Goal: Task Accomplishment & Management: Manage account settings

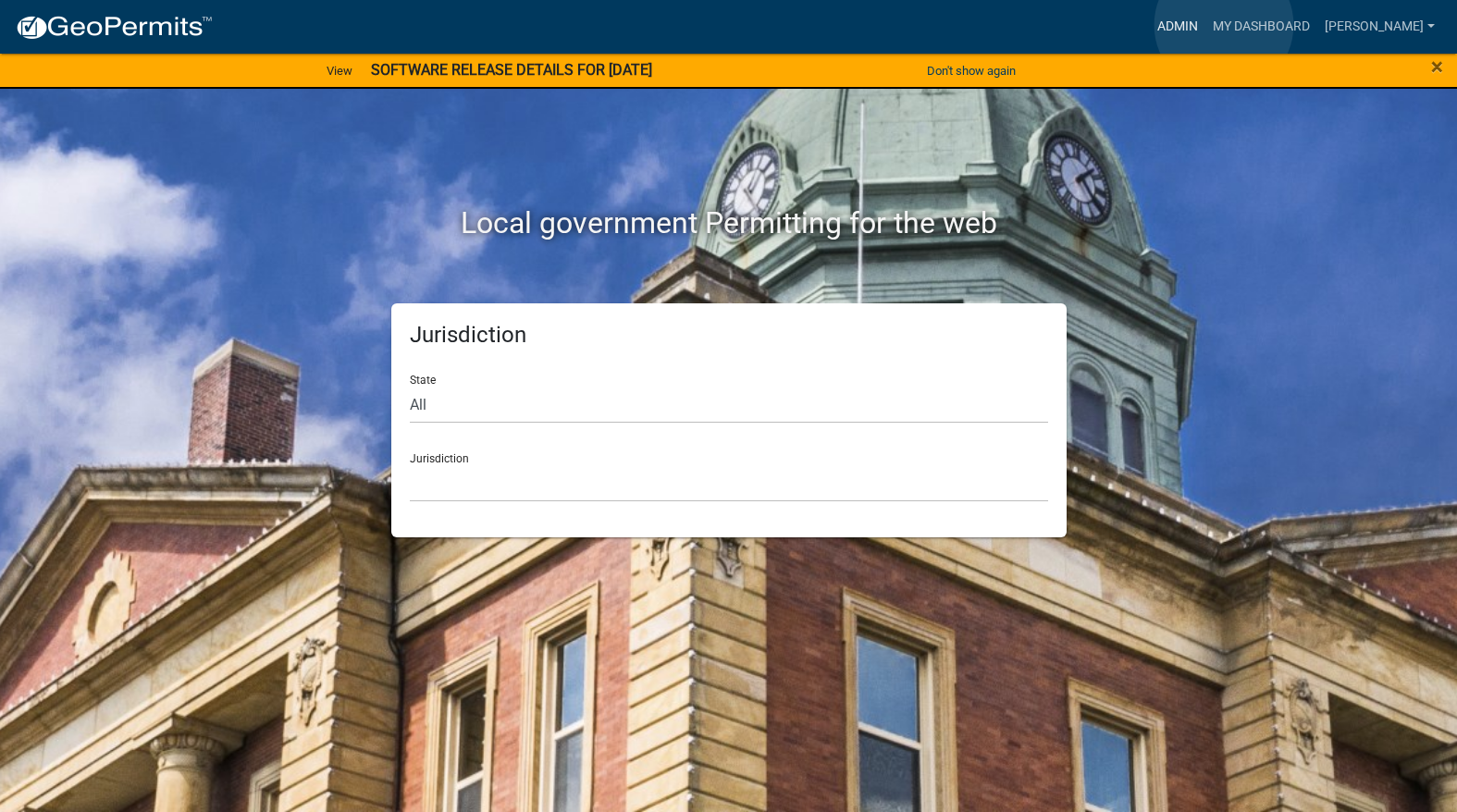
click at [1205, 25] on link "Admin" at bounding box center [1177, 26] width 56 height 35
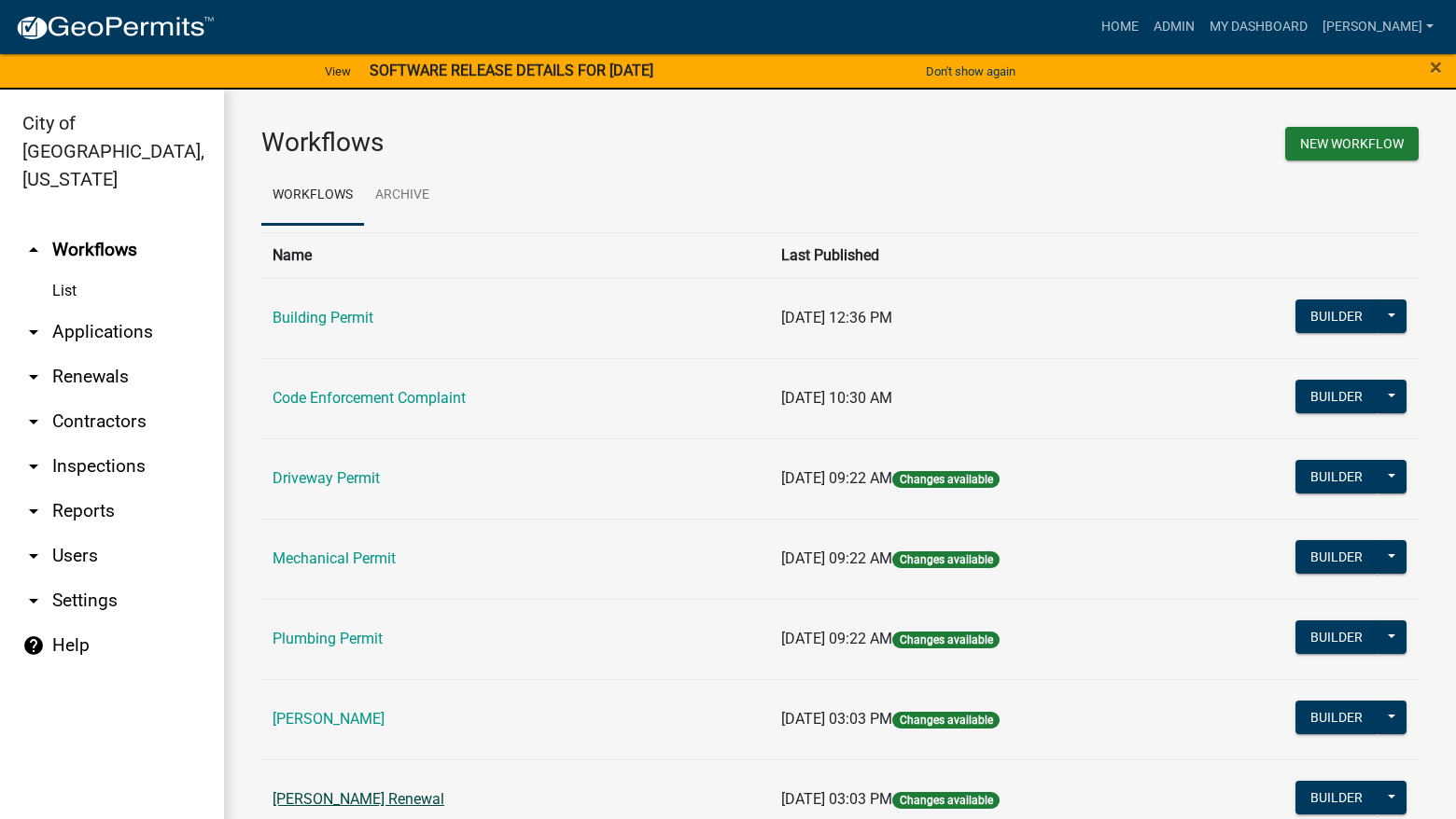
click at [351, 793] on link "Rental Registration Renewal" at bounding box center [358, 799] width 171 height 18
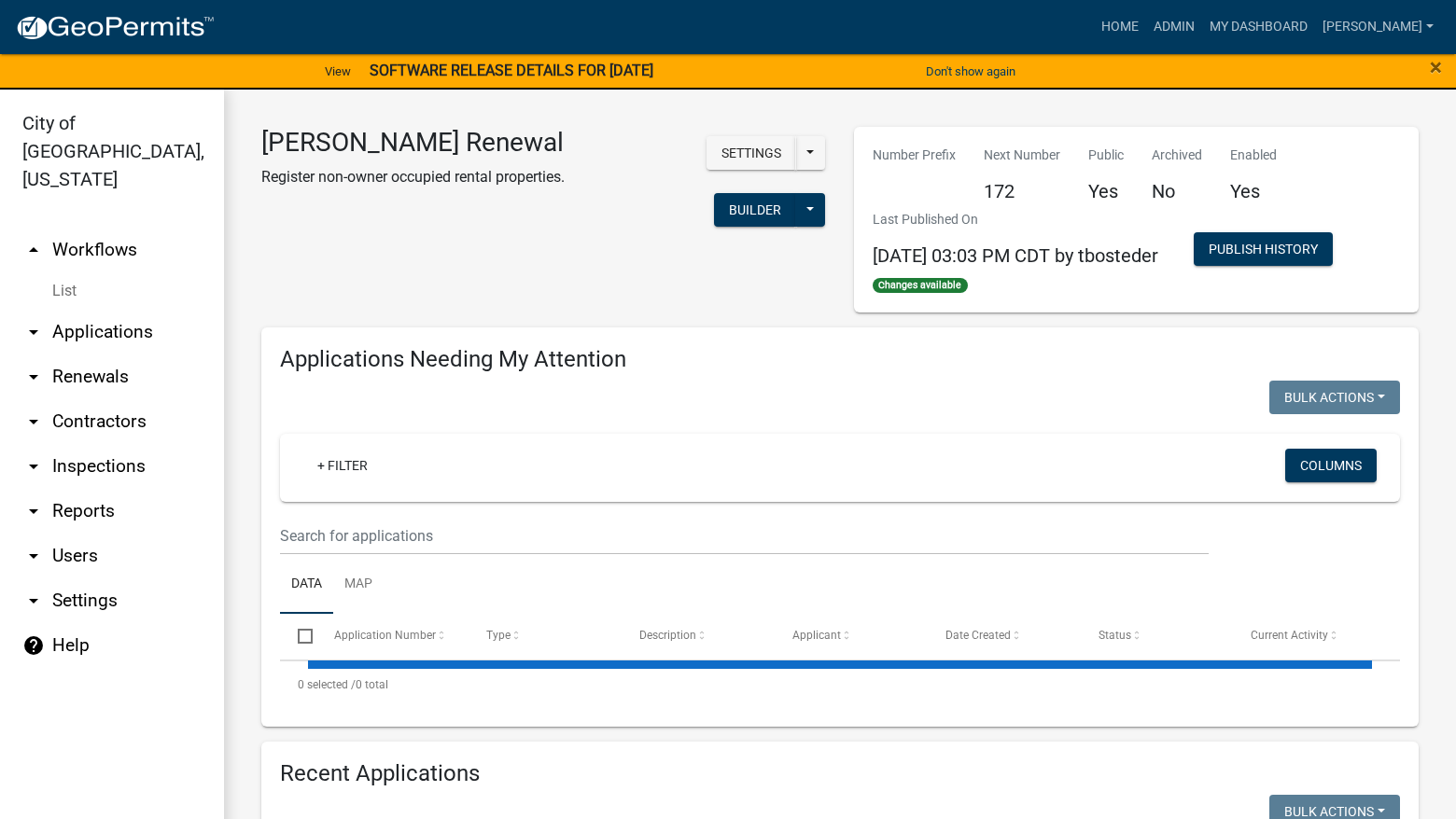
select select "3: 100"
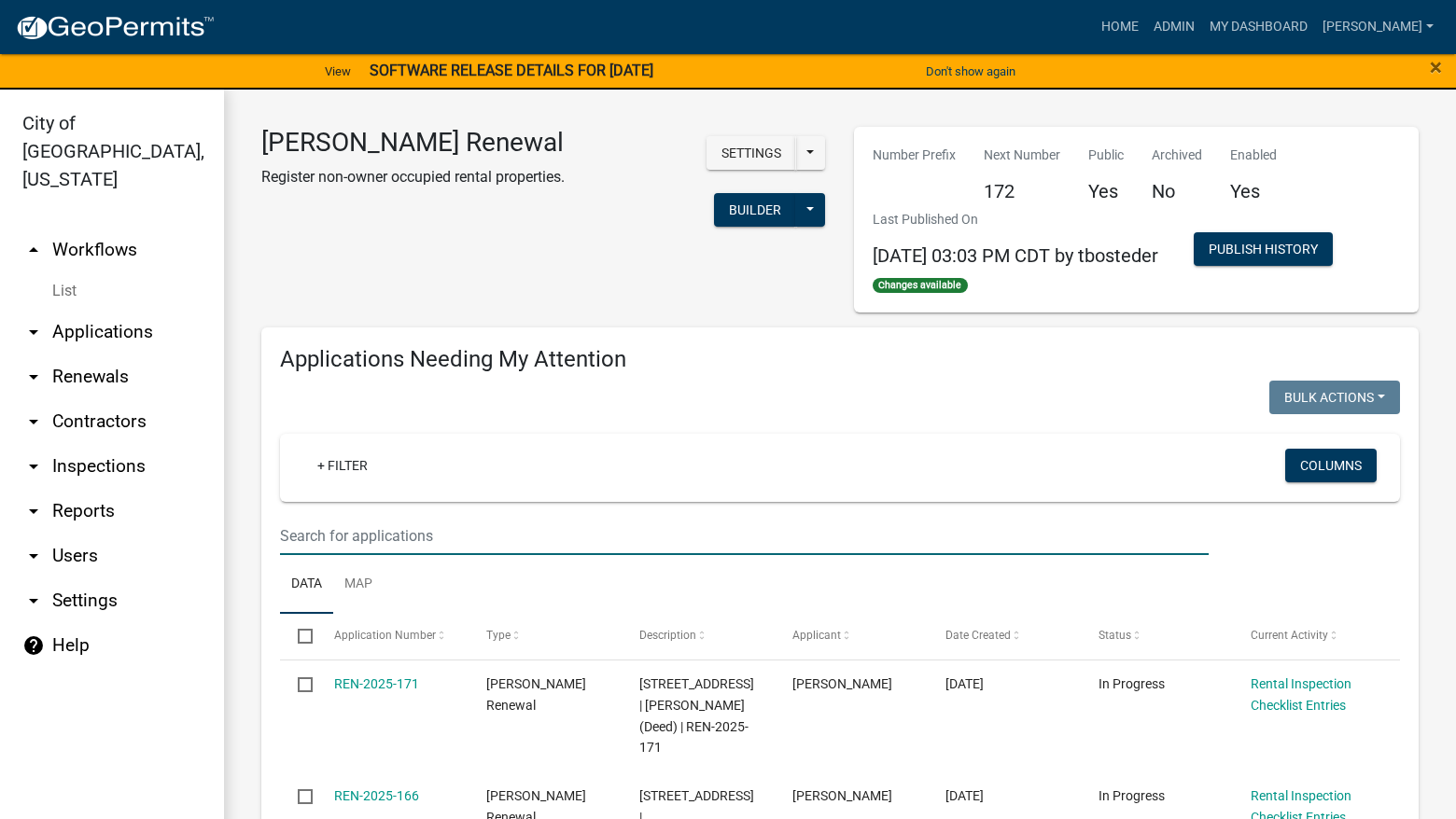
click at [448, 526] on input "text" at bounding box center [744, 536] width 929 height 38
select select "3: 100"
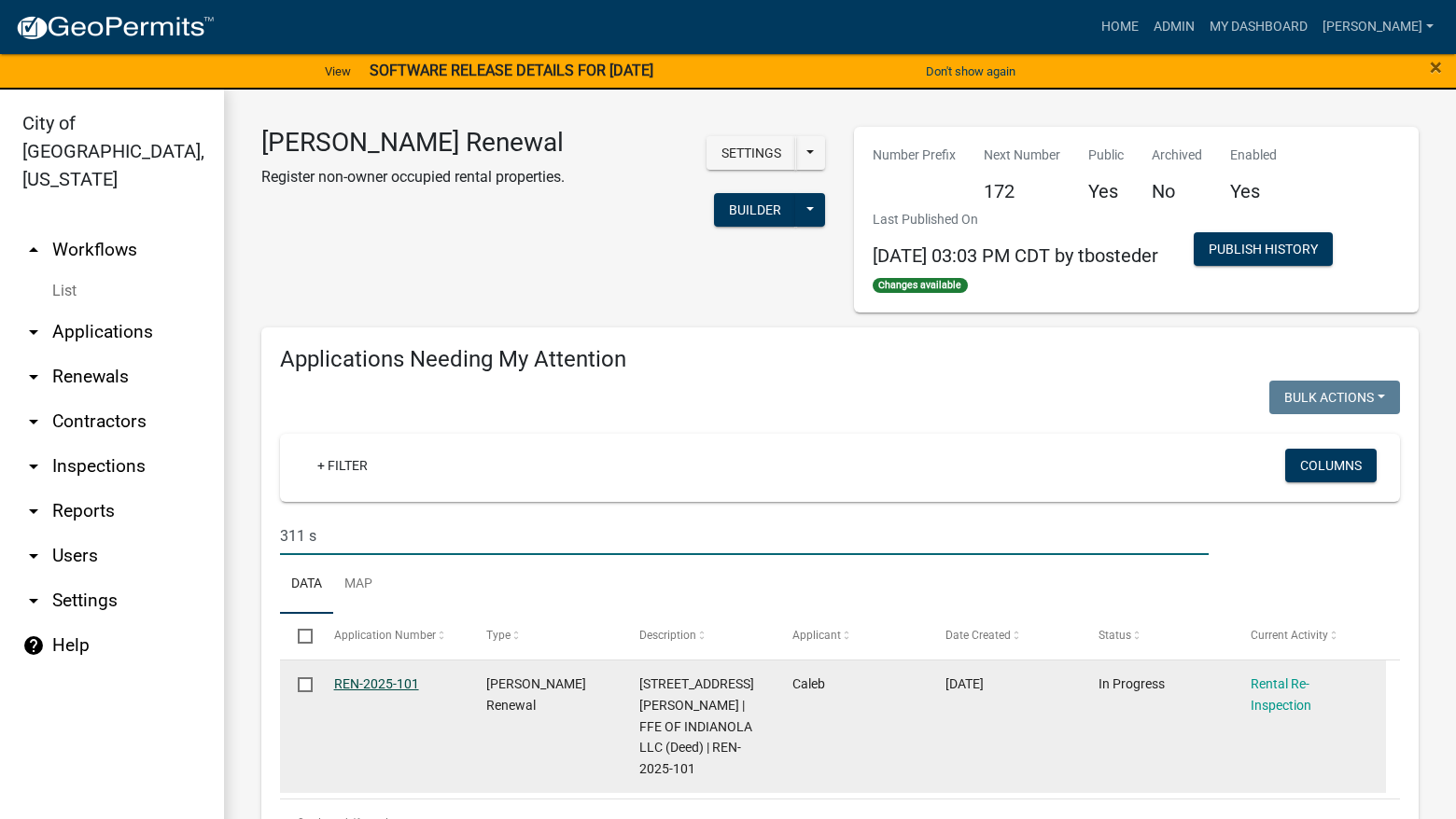
type input "311 s"
click at [387, 683] on link "REN-2025-101" at bounding box center [376, 684] width 85 height 15
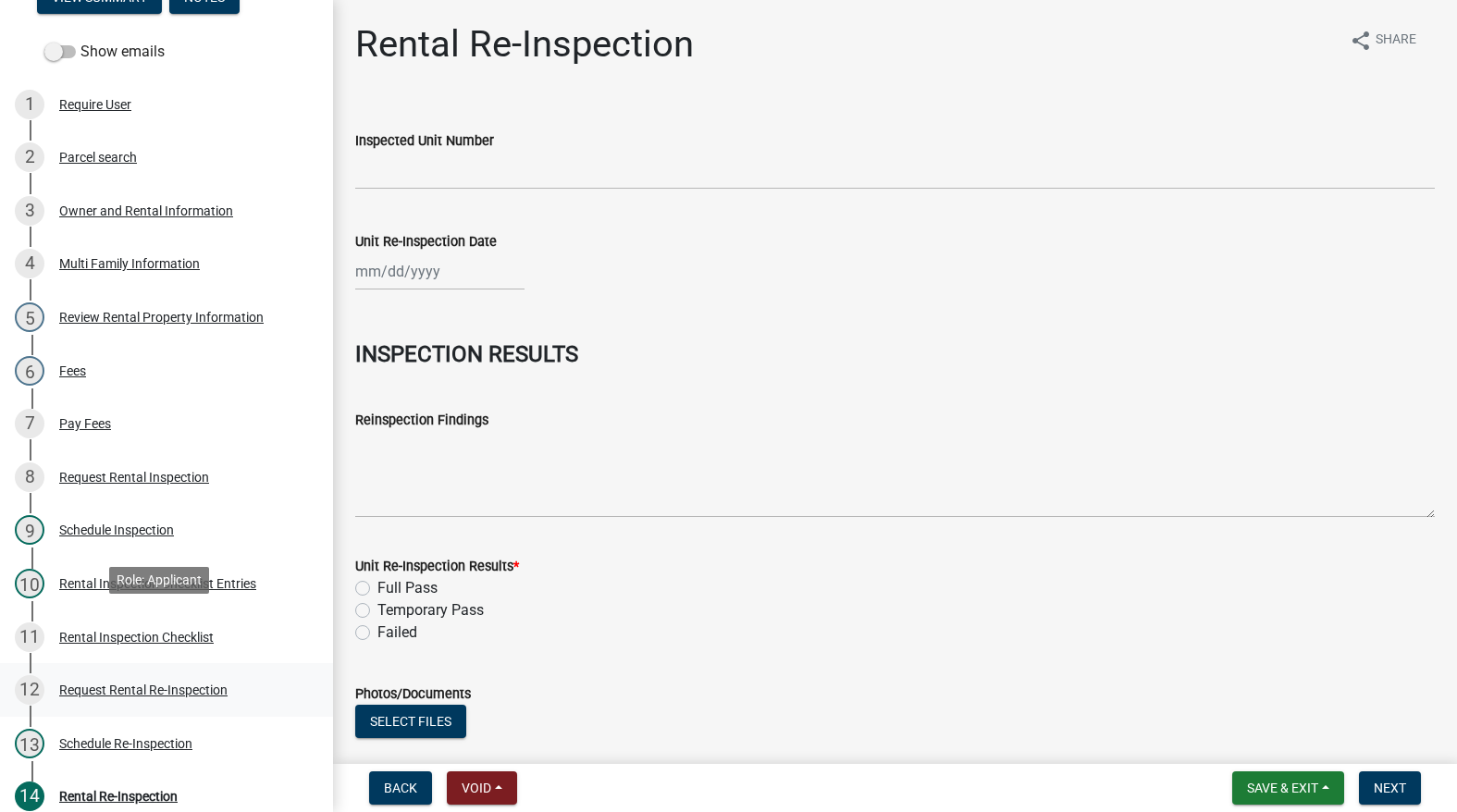
scroll to position [277, 0]
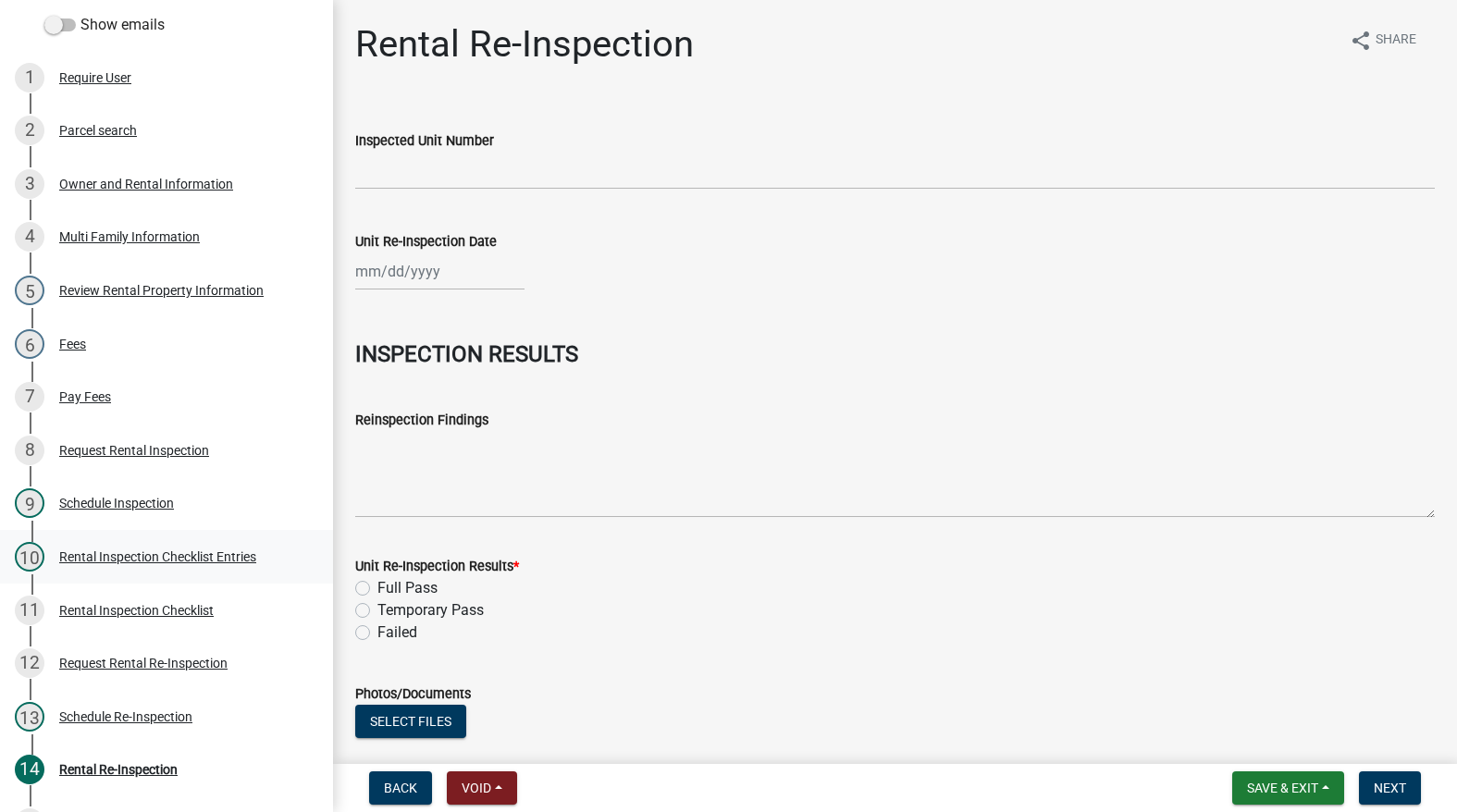
click at [131, 565] on link "10 Rental Inspection Checklist Entries" at bounding box center [166, 556] width 333 height 54
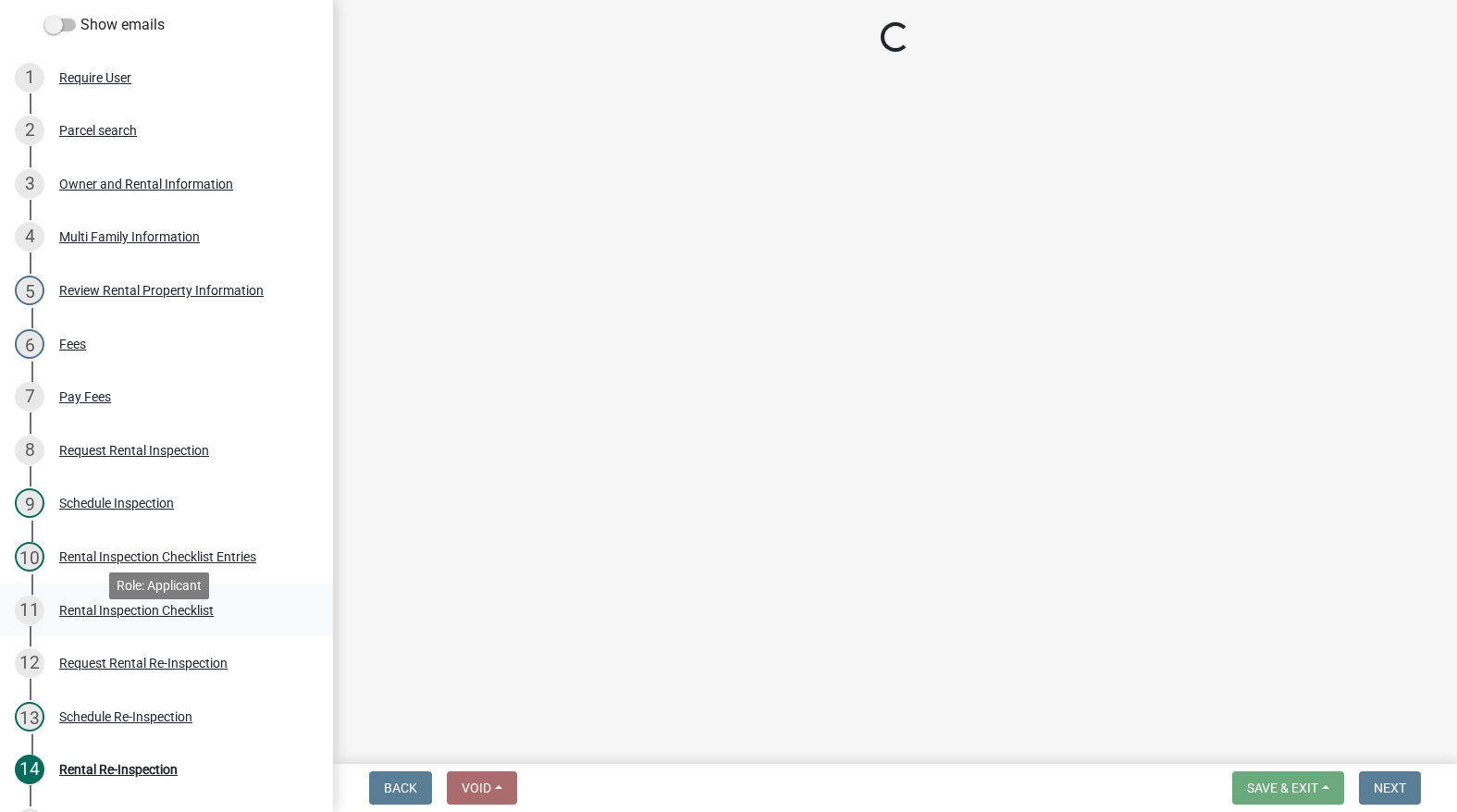
select select "3237a74e-59b5-424e-94fe-d72df491538c"
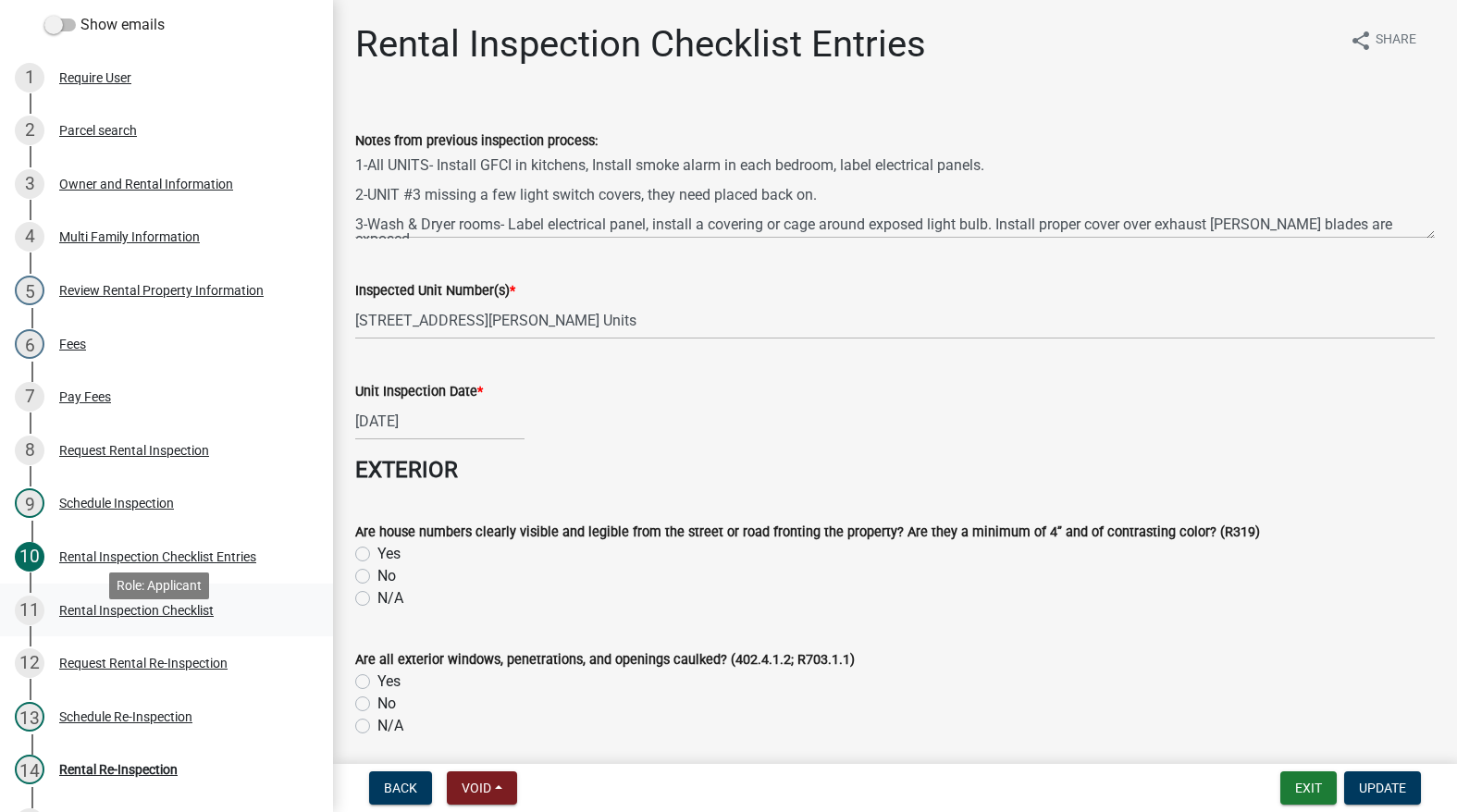
click at [150, 617] on div "Rental Inspection Checklist" at bounding box center [137, 610] width 155 height 13
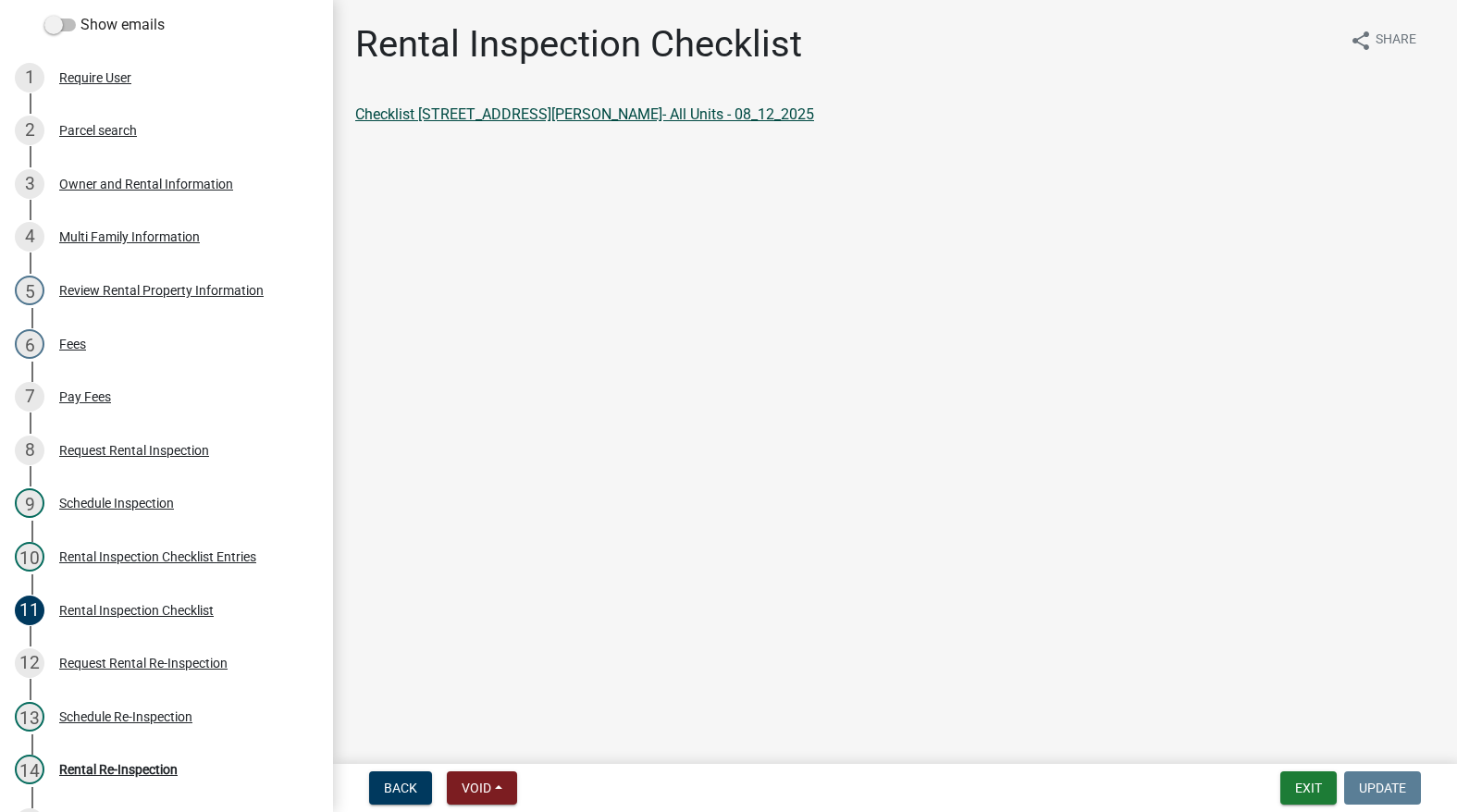
click at [640, 118] on link "Checklist 311 S HOWARD ST- All Units - 08_12_2025" at bounding box center [585, 114] width 458 height 18
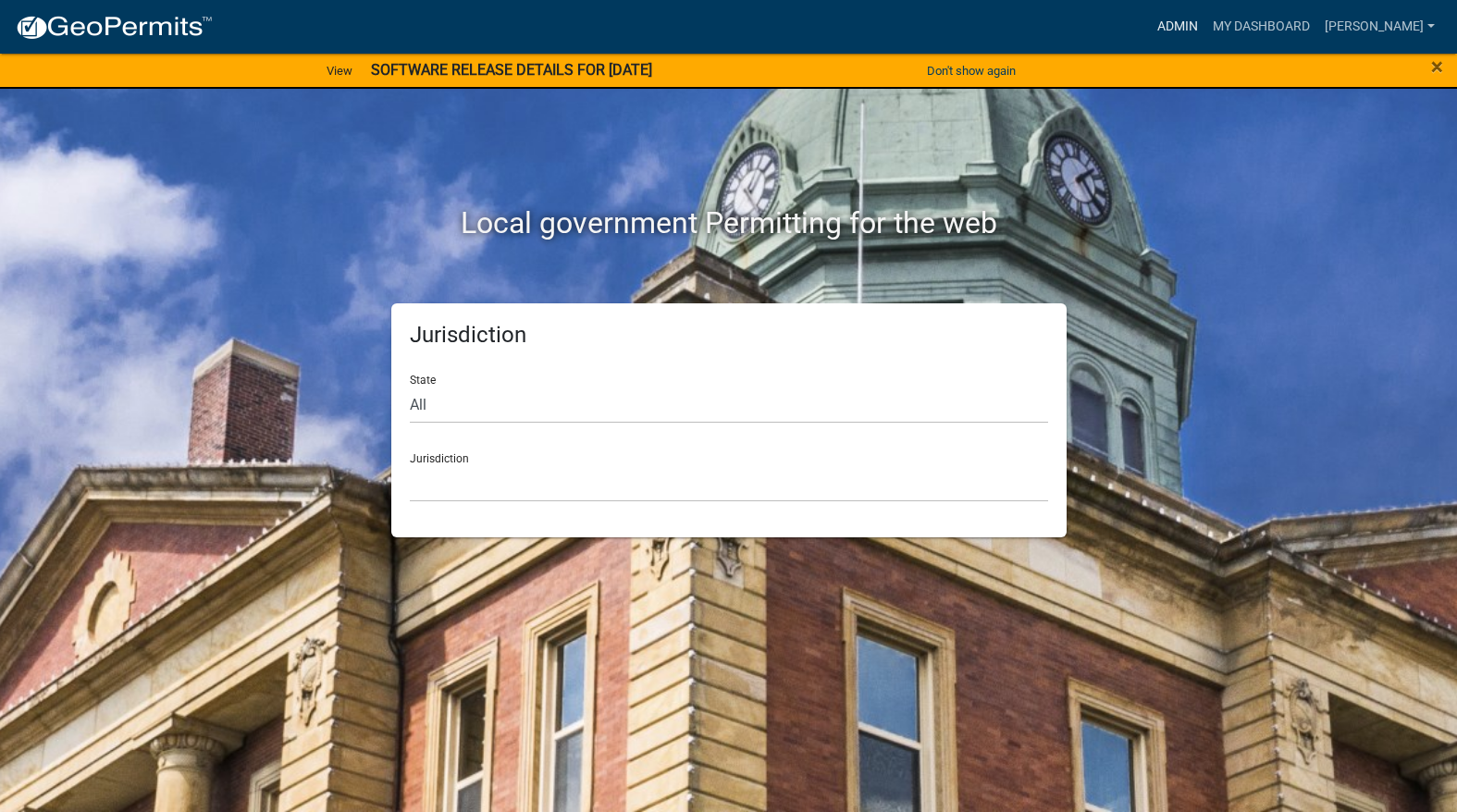
click at [1205, 30] on link "Admin" at bounding box center [1177, 26] width 56 height 35
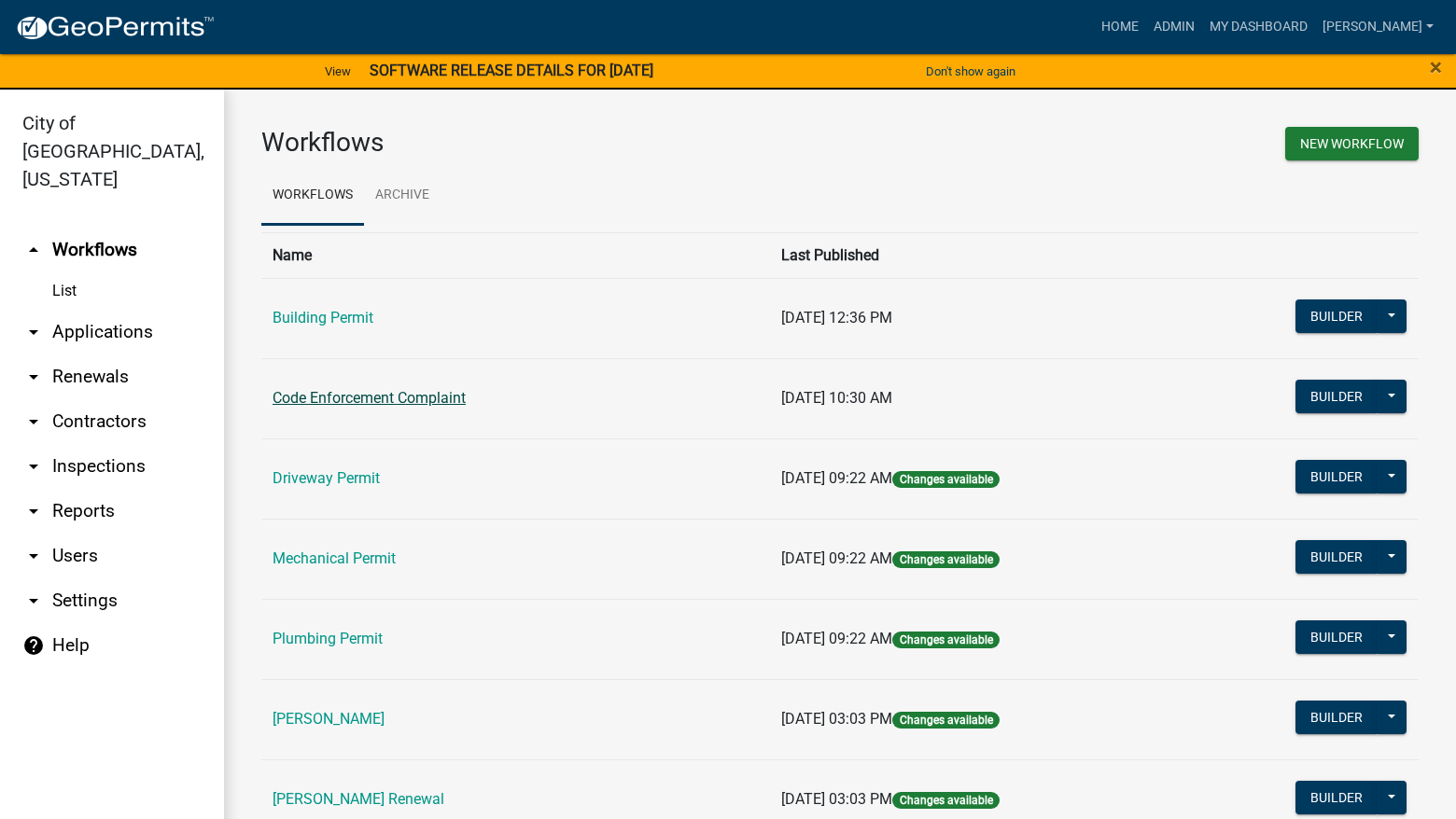
click at [426, 396] on link "Code Enforcement Complaint" at bounding box center [368, 398] width 193 height 18
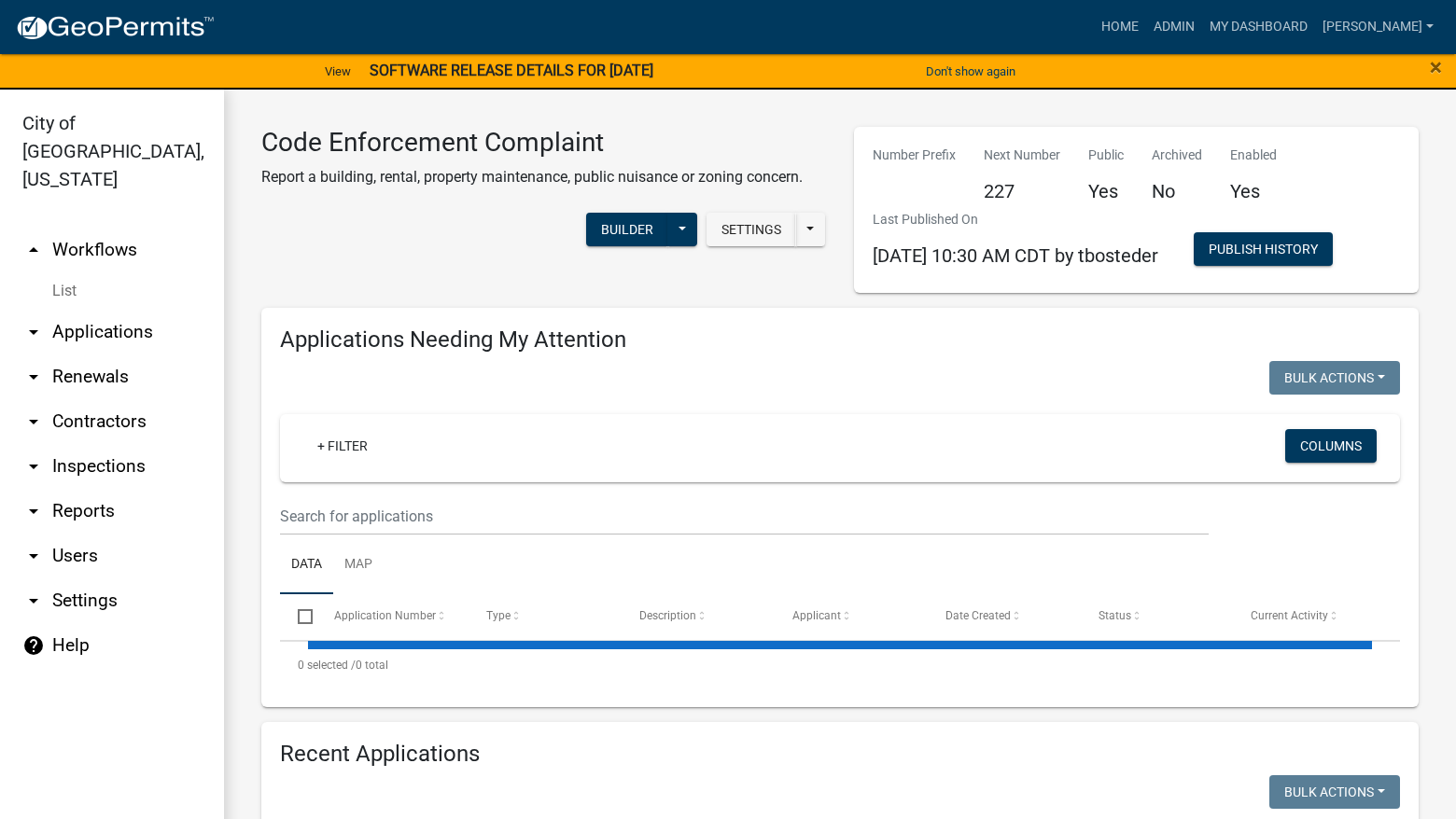
select select "3: 100"
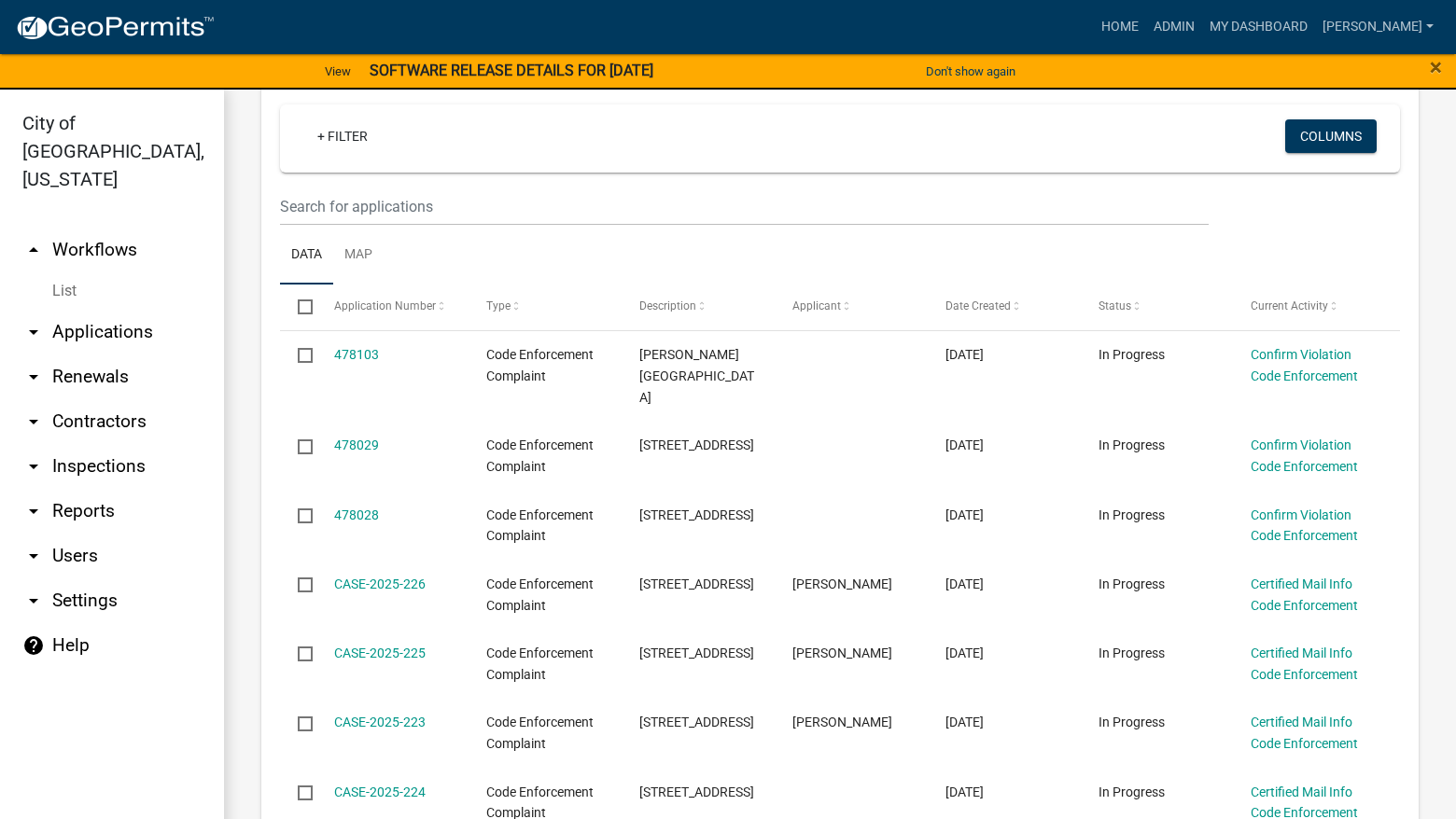
scroll to position [373, 0]
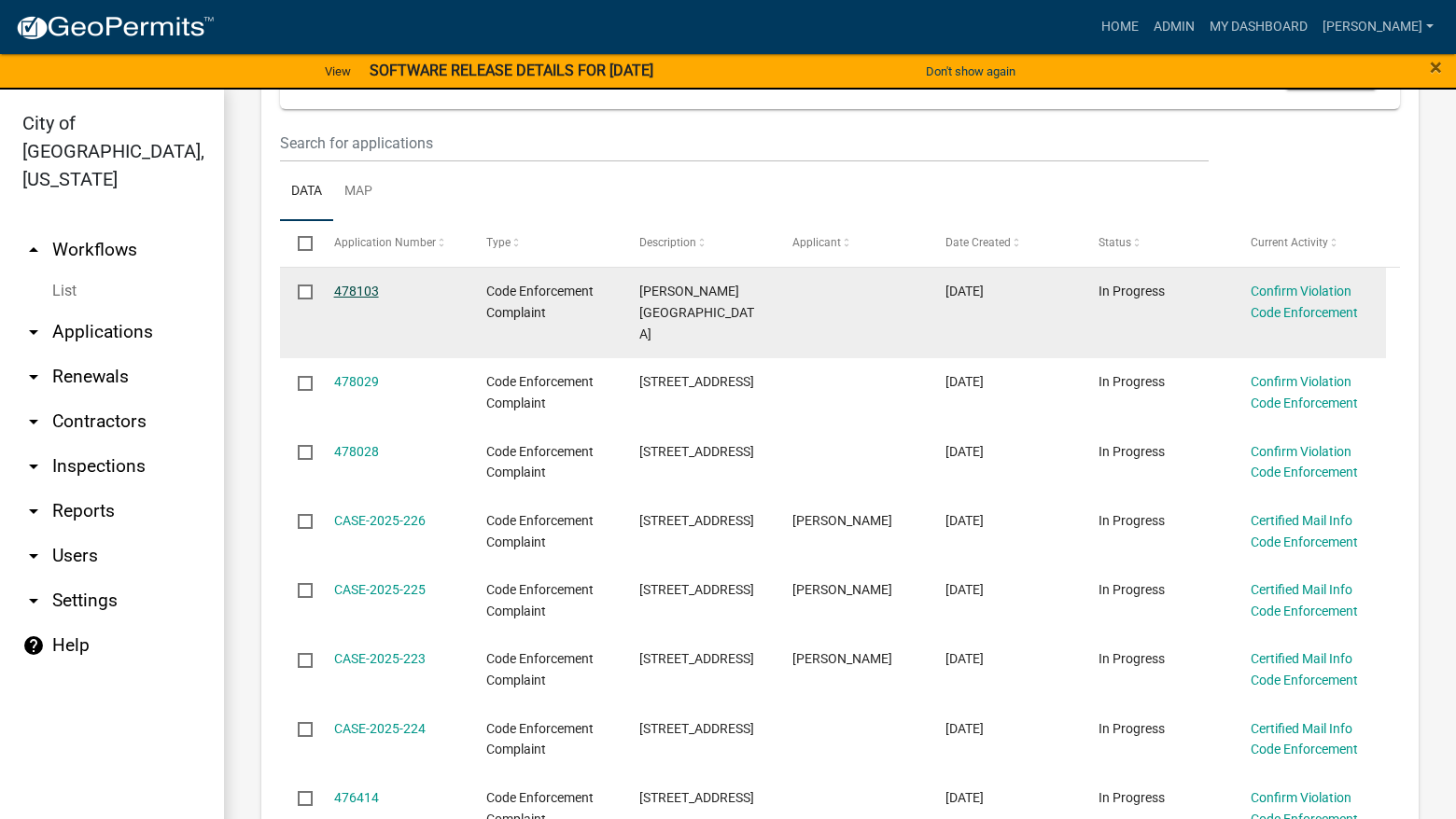
click at [370, 287] on link "478103" at bounding box center [356, 291] width 45 height 15
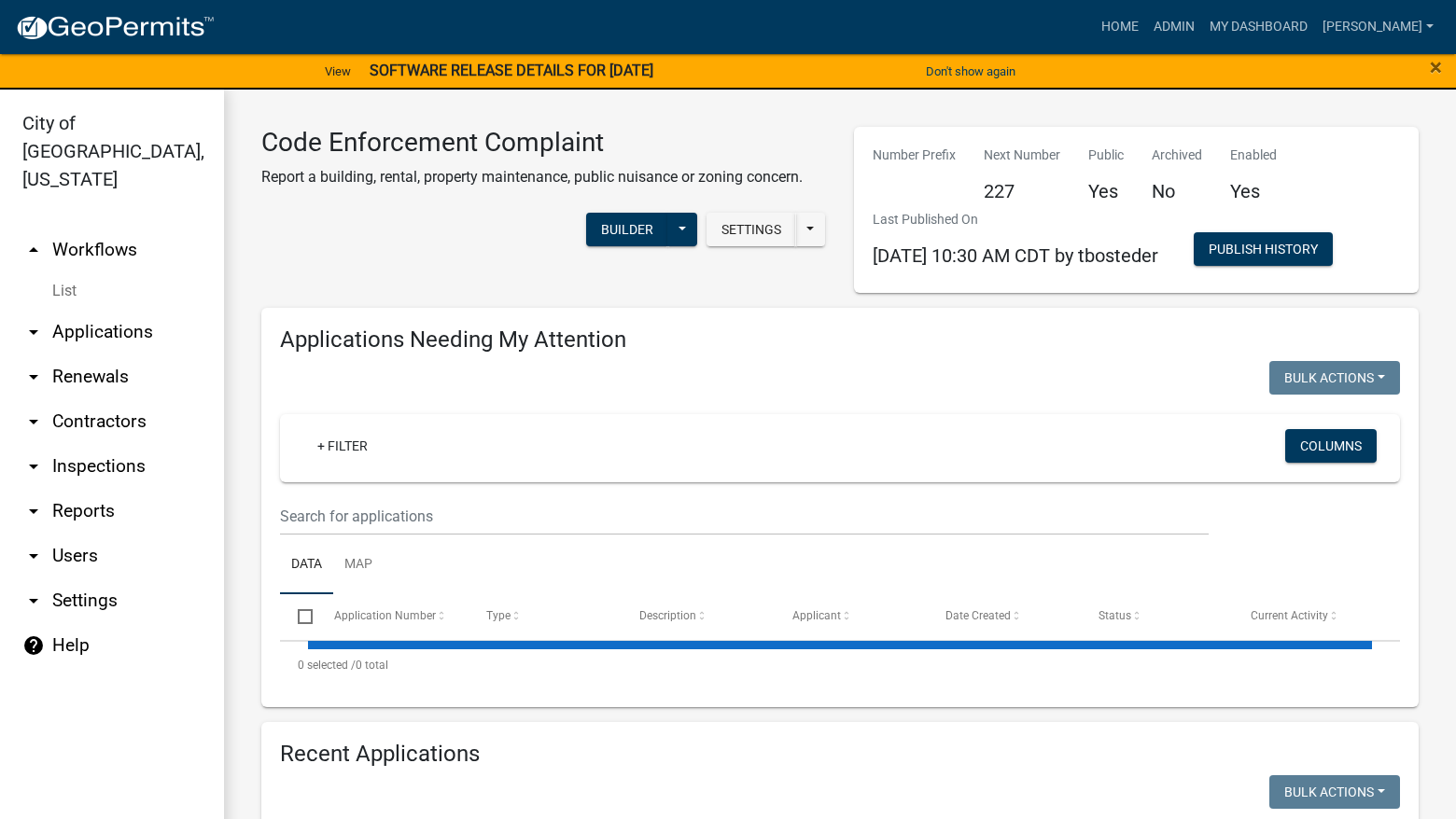
select select "3: 100"
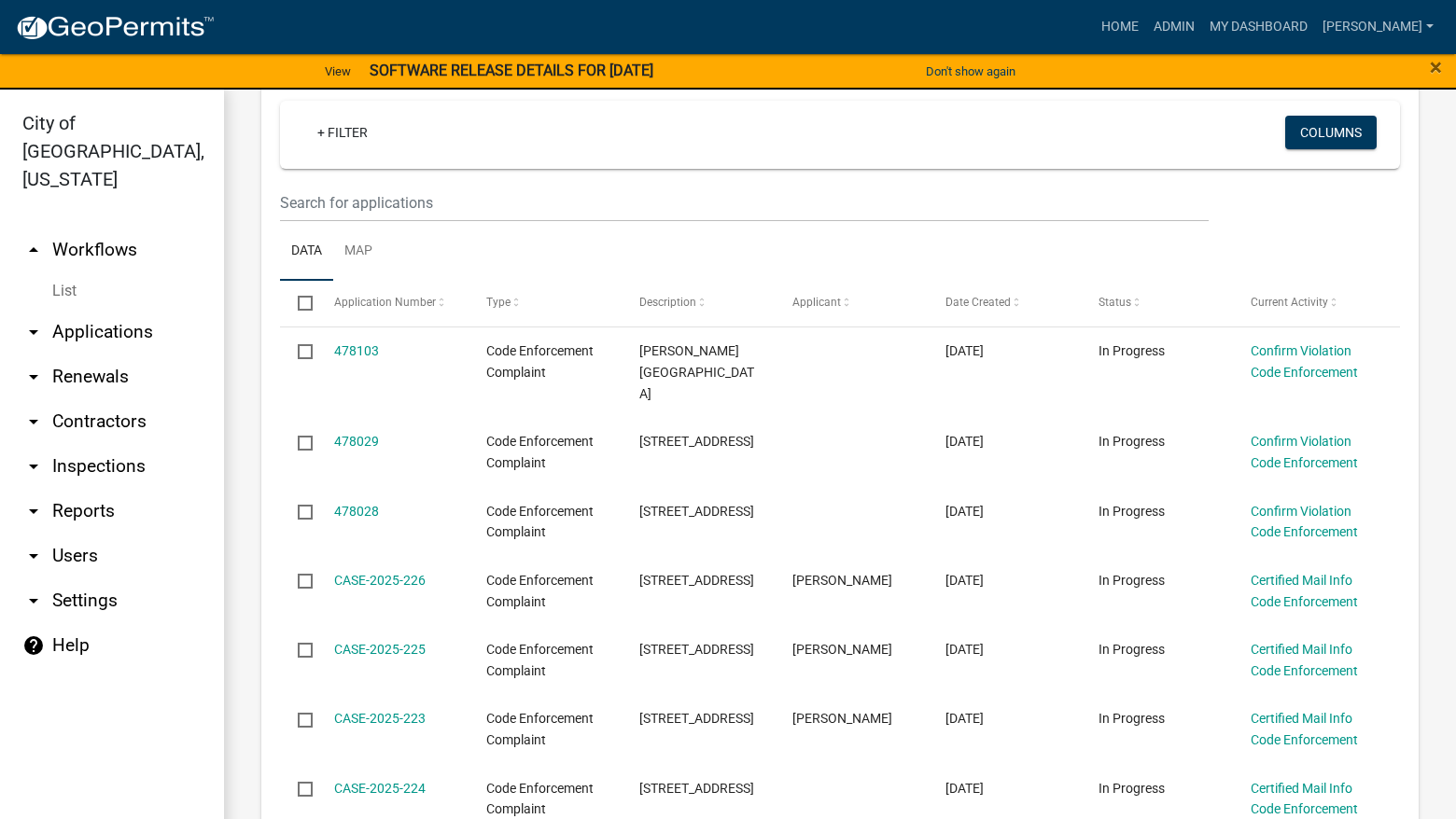
scroll to position [373, 0]
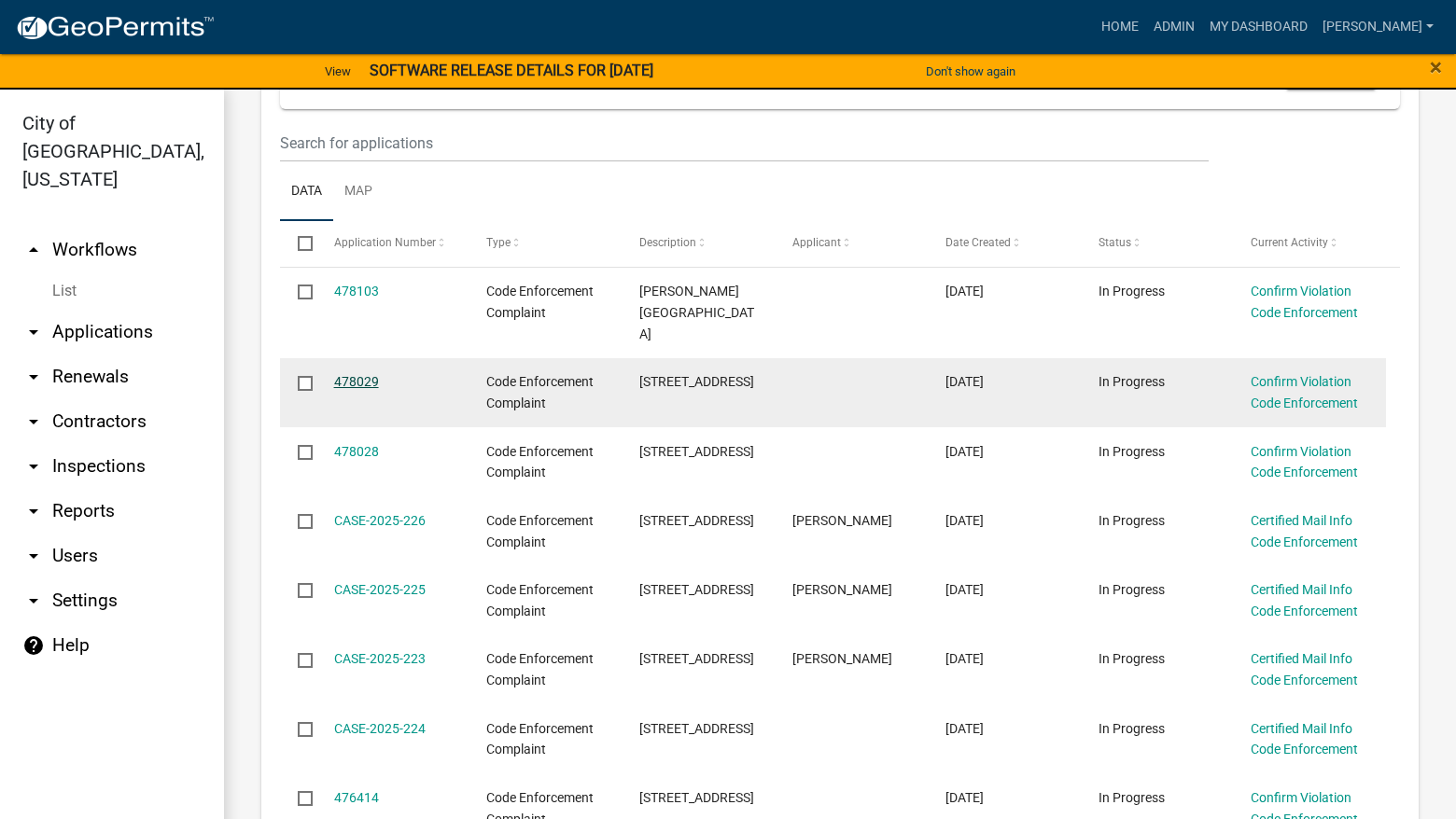
click at [364, 374] on link "478029" at bounding box center [356, 381] width 45 height 15
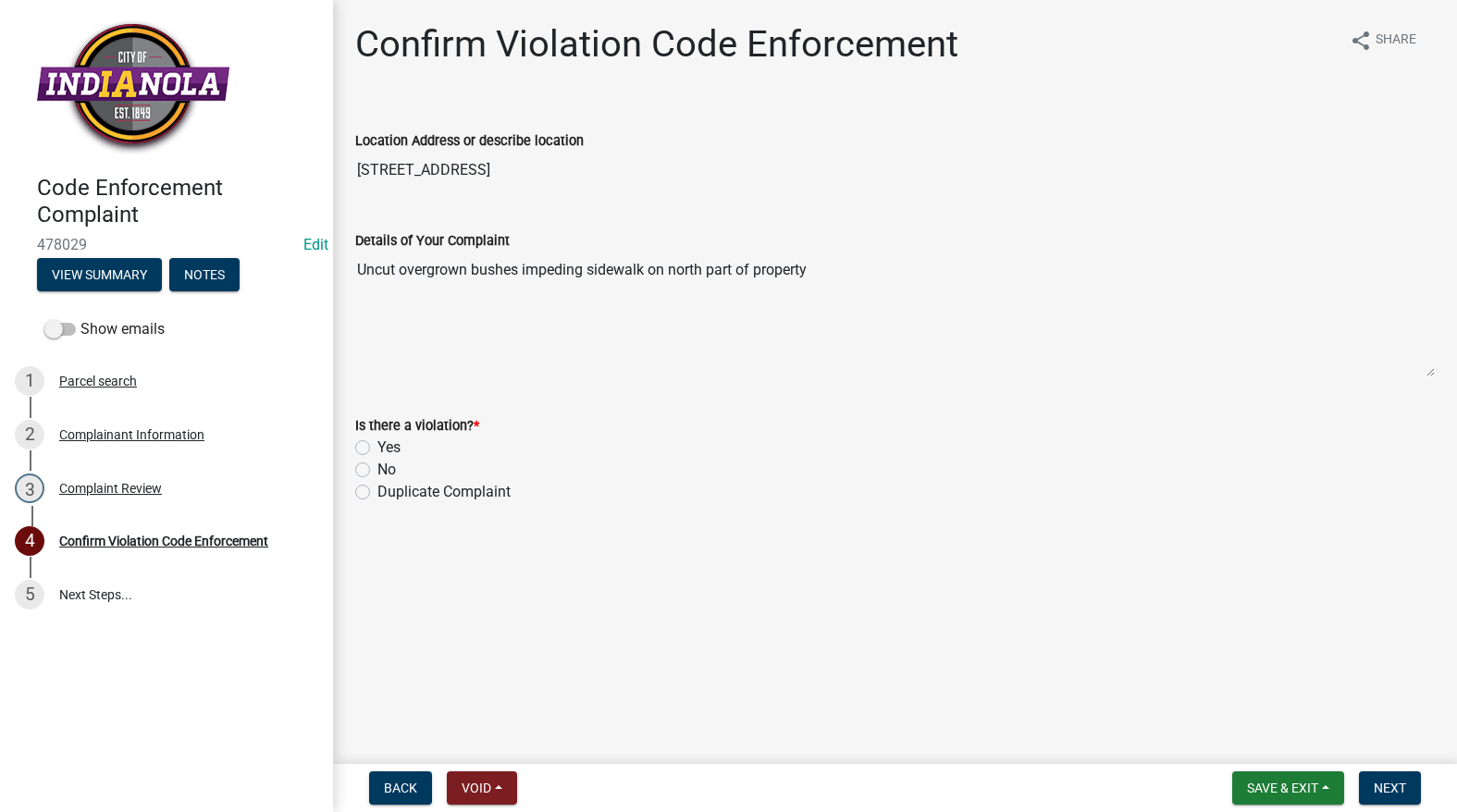
drag, startPoint x: 462, startPoint y: 167, endPoint x: 296, endPoint y: 175, distance: 166.2
click at [296, 175] on div "Code Enforcement Complaint 478029 Edit View Summary Notes Show emails 1 Parcel …" at bounding box center [728, 406] width 1457 height 812
click at [1382, 786] on span "Next" at bounding box center [1389, 788] width 32 height 15
click at [1306, 791] on span "Save & Exit" at bounding box center [1283, 788] width 72 height 15
click at [1277, 728] on button "Save & Exit" at bounding box center [1269, 739] width 148 height 44
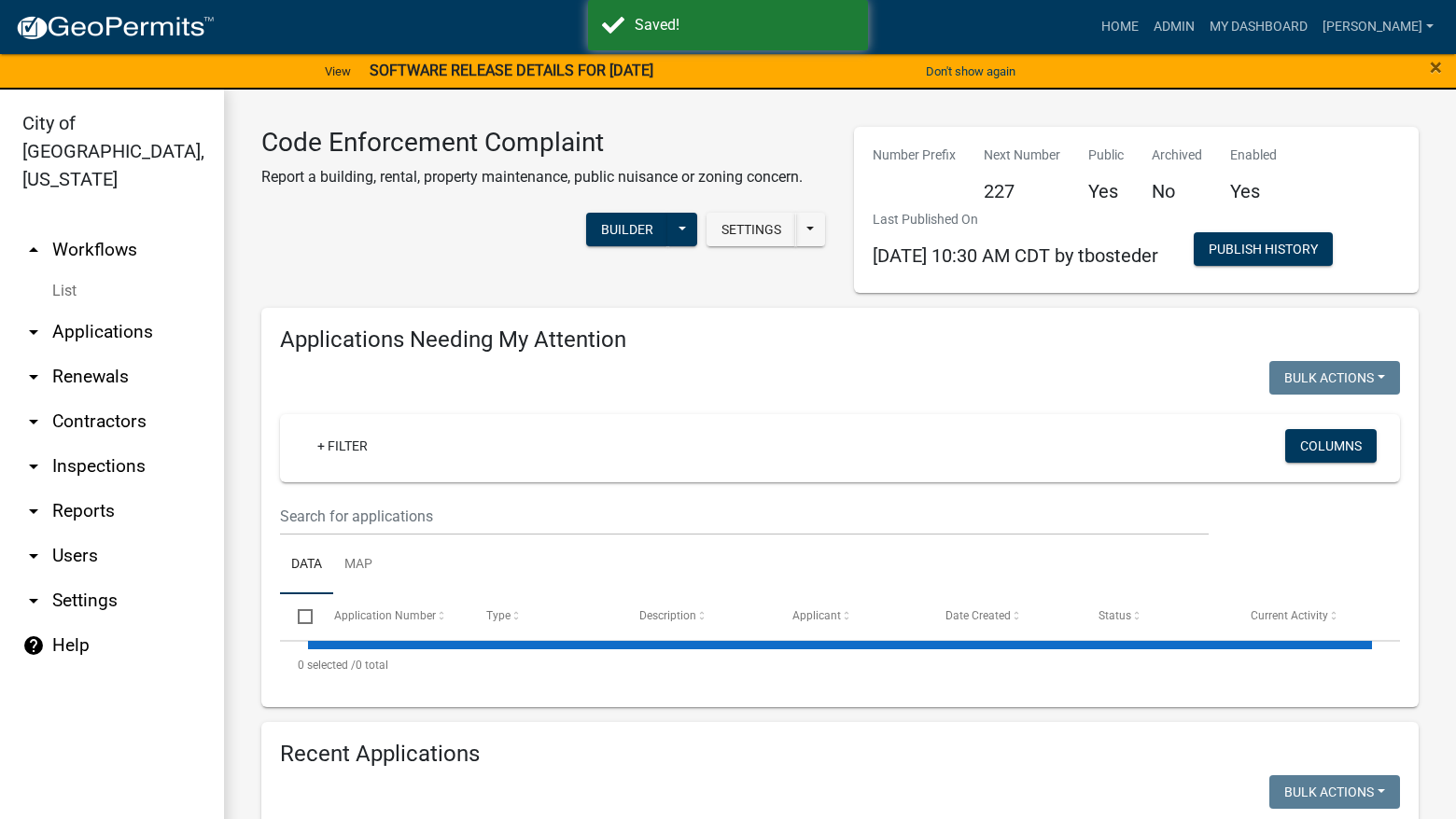
select select "3: 100"
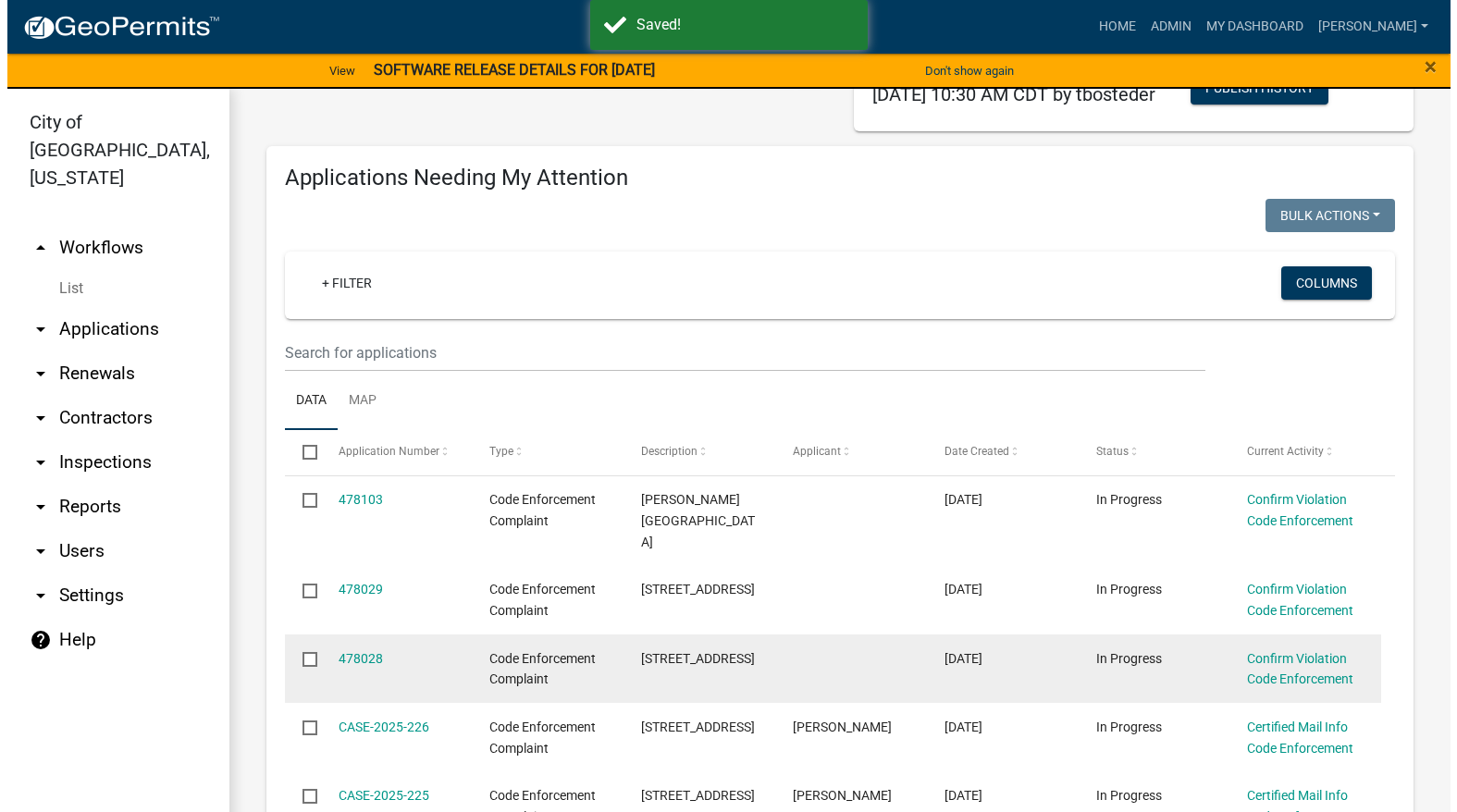
scroll to position [185, 0]
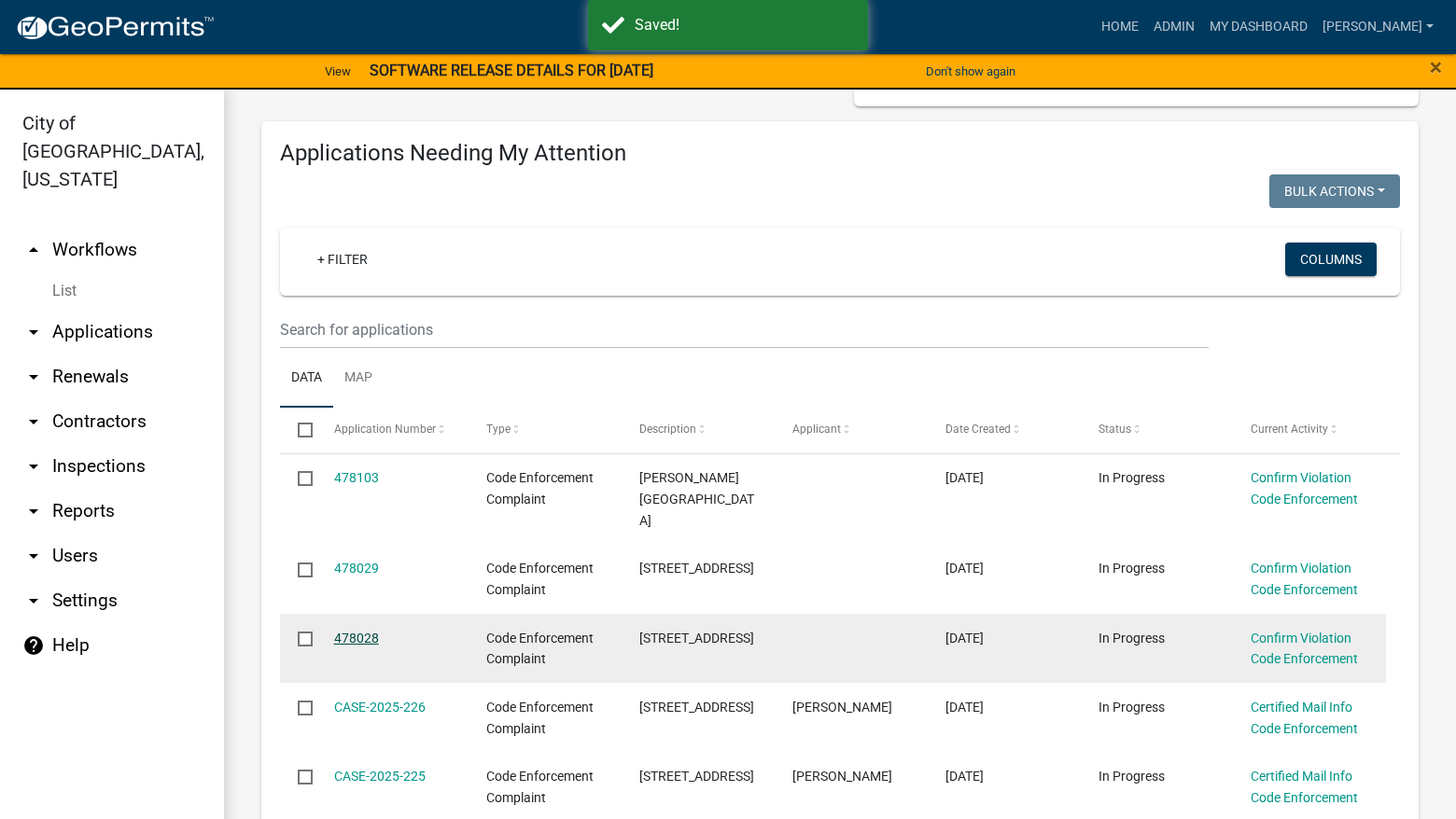
click at [349, 631] on link "478028" at bounding box center [356, 638] width 45 height 15
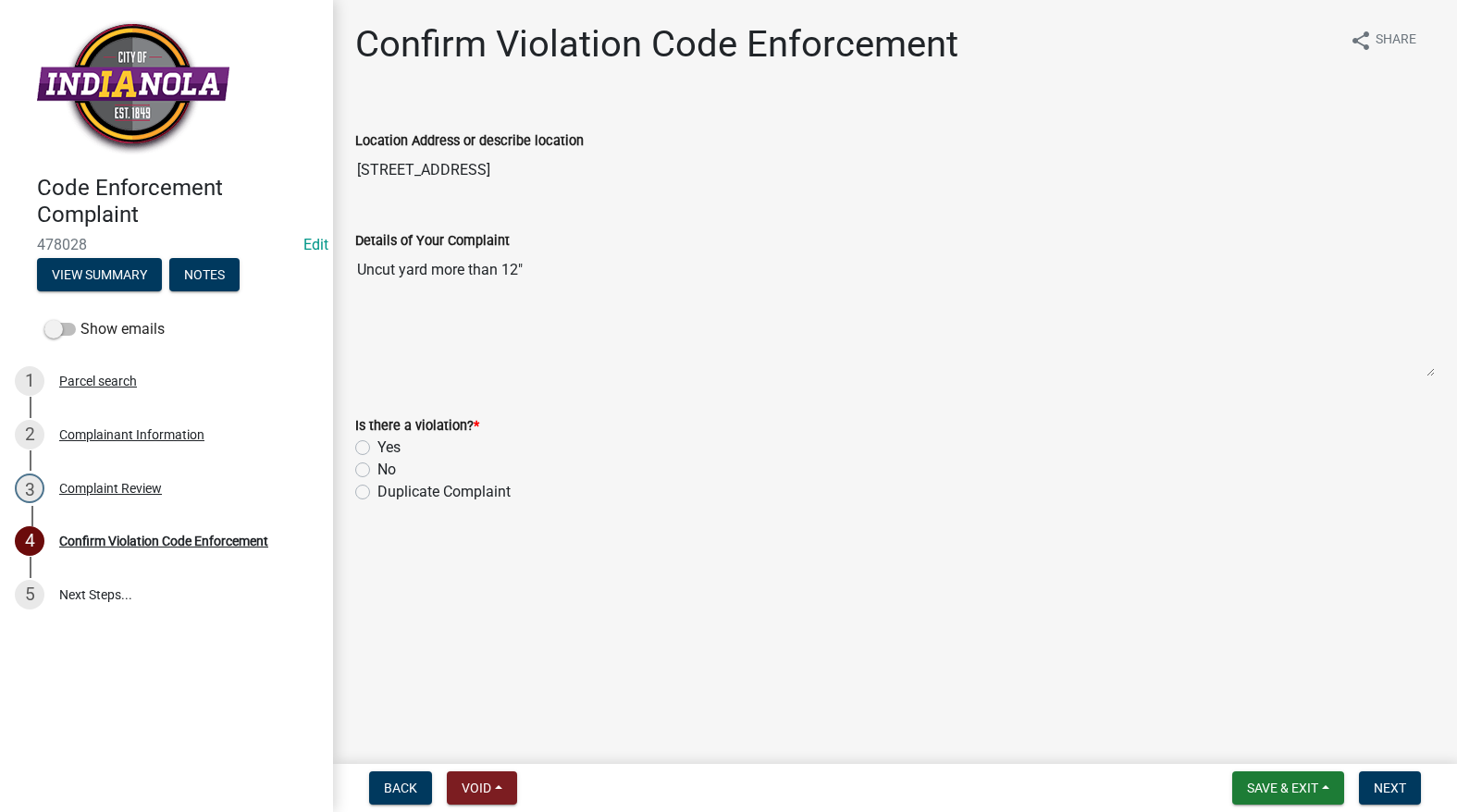
drag, startPoint x: 452, startPoint y: 172, endPoint x: 344, endPoint y: 165, distance: 108.2
click at [344, 165] on div "Location Address or describe location [STREET_ADDRESS]" at bounding box center [895, 146] width 1107 height 85
click at [121, 431] on div "Complainant Information" at bounding box center [132, 435] width 145 height 13
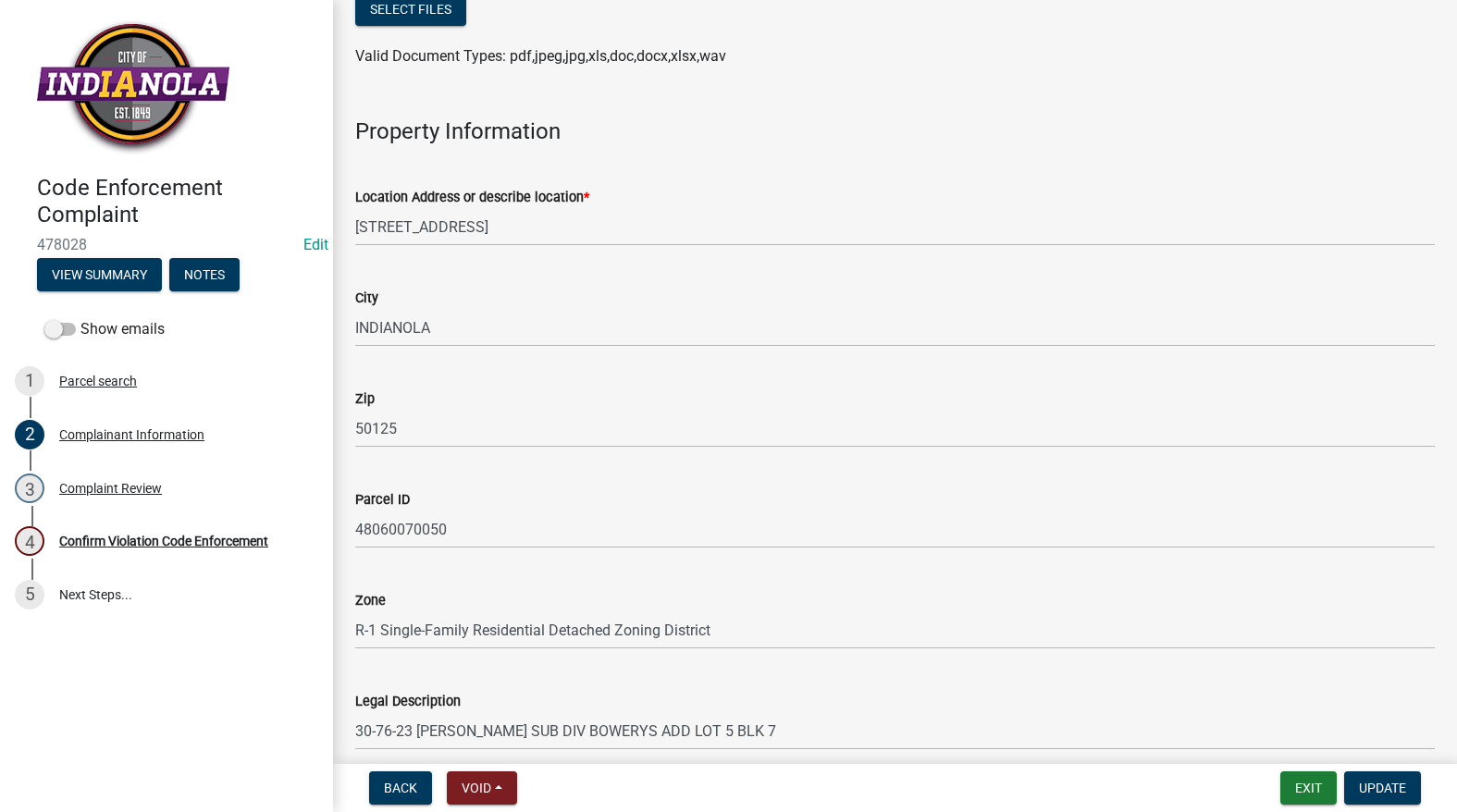
scroll to position [1295, 0]
